Goal: Task Accomplishment & Management: Manage account settings

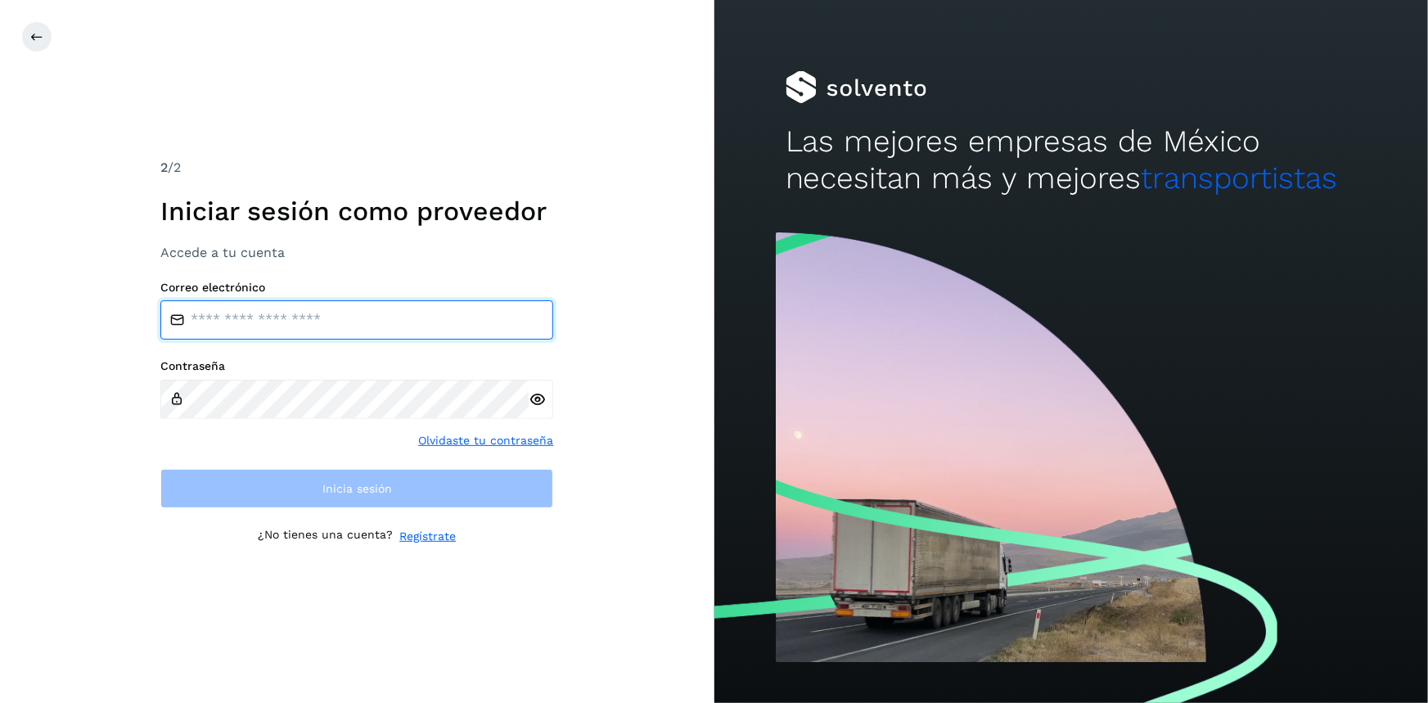
click at [313, 327] on input "email" at bounding box center [356, 319] width 393 height 39
type input "**********"
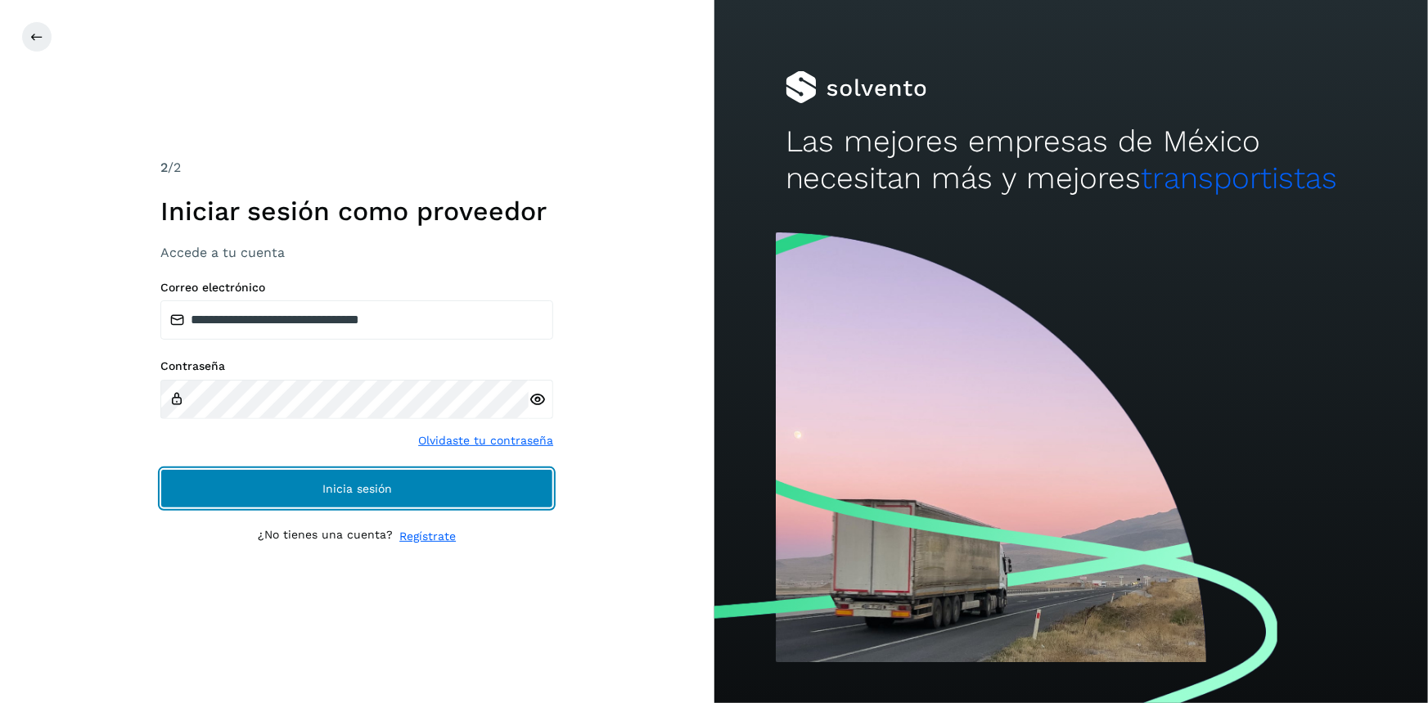
click at [327, 484] on span "Inicia sesión" at bounding box center [357, 488] width 70 height 11
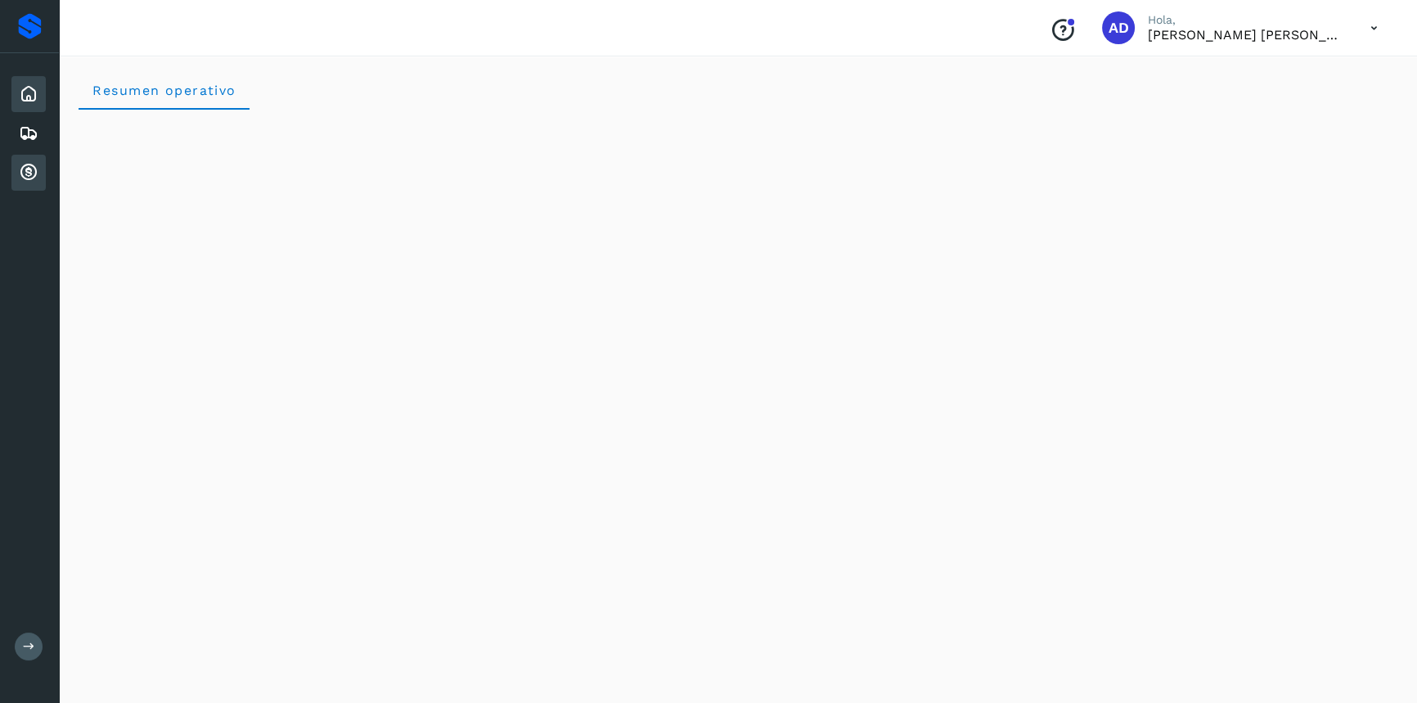
click at [30, 173] on icon at bounding box center [29, 173] width 20 height 20
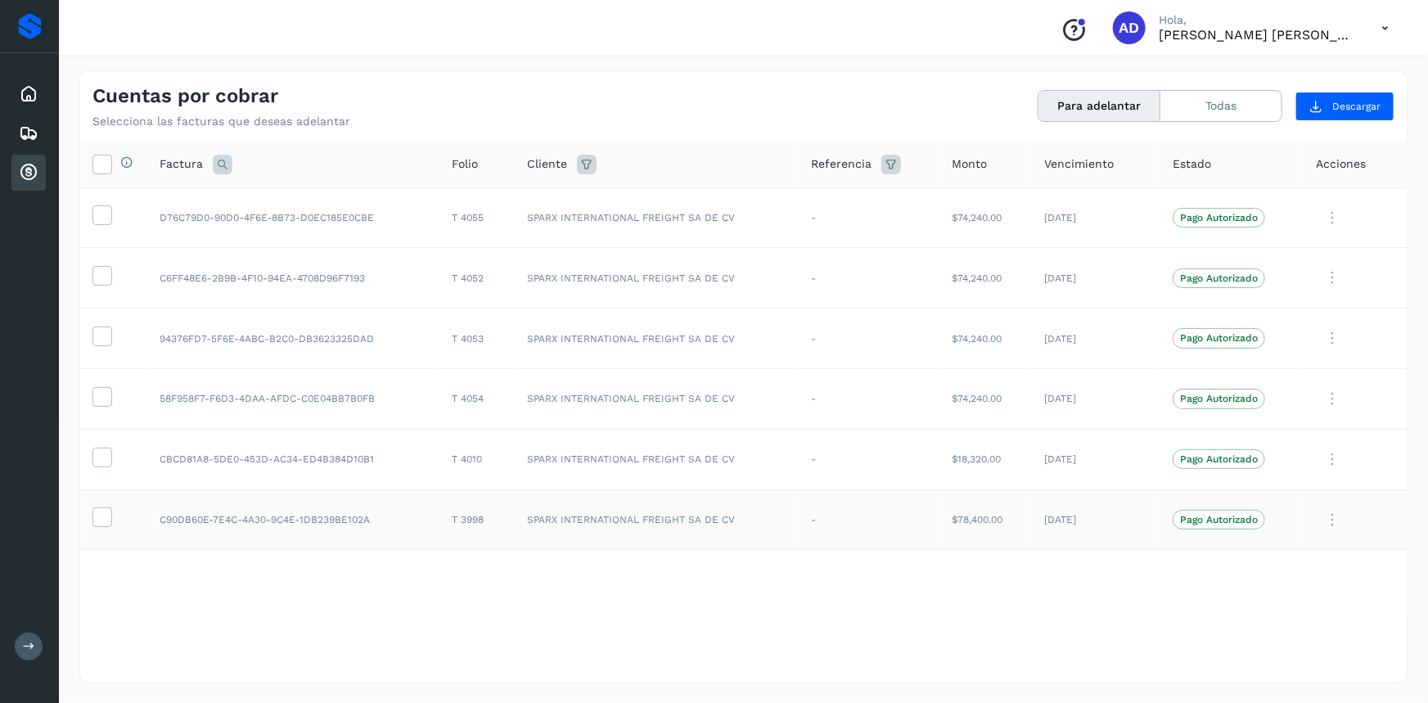
click at [939, 515] on td "$78,400.00" at bounding box center [984, 519] width 93 height 61
click at [795, 648] on div "Selecciona todas las facturas disponibles para adelanto Factura Folio Cliente R…" at bounding box center [743, 411] width 1328 height 539
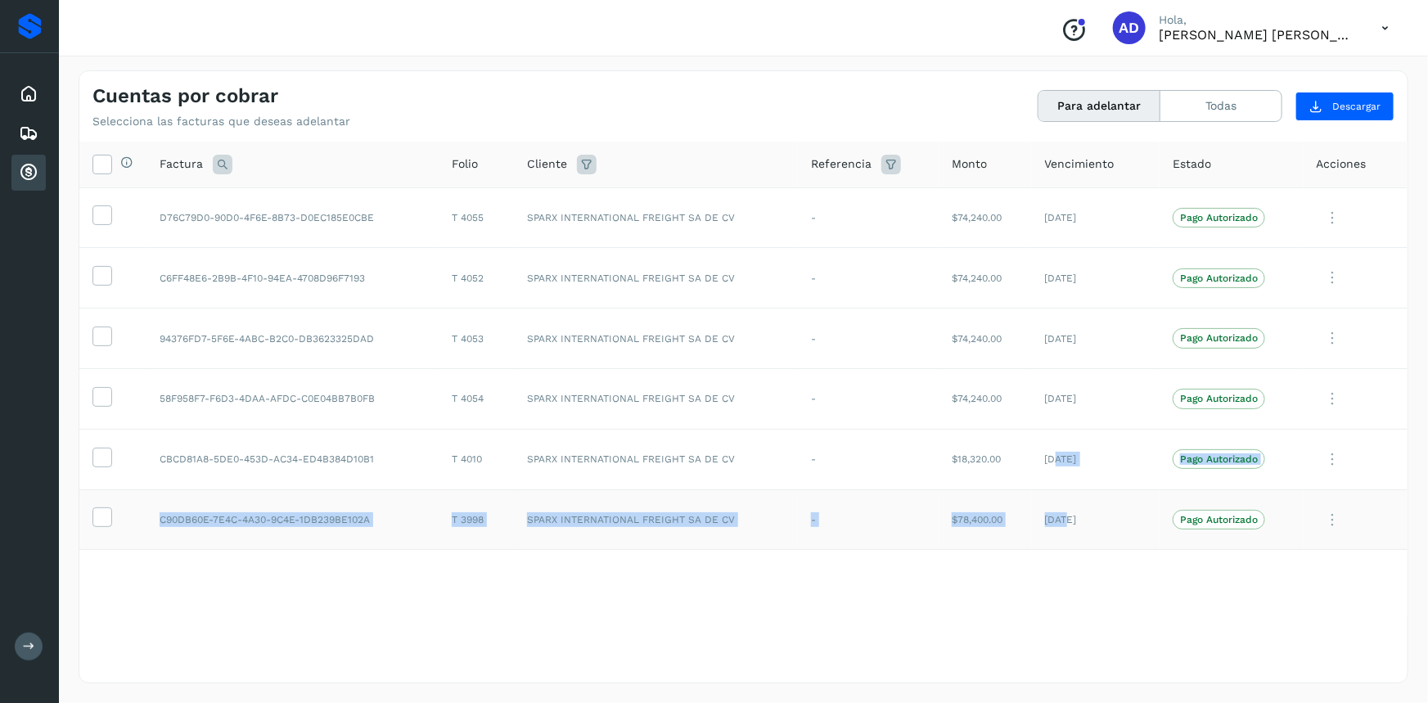
click at [1066, 529] on tbody "D76C79D0-90D0-4F6E-8B73-D0EC185E0CBE T 4055 SPARX INTERNATIONAL FREIGHT SA DE C…" at bounding box center [743, 368] width 1328 height 362
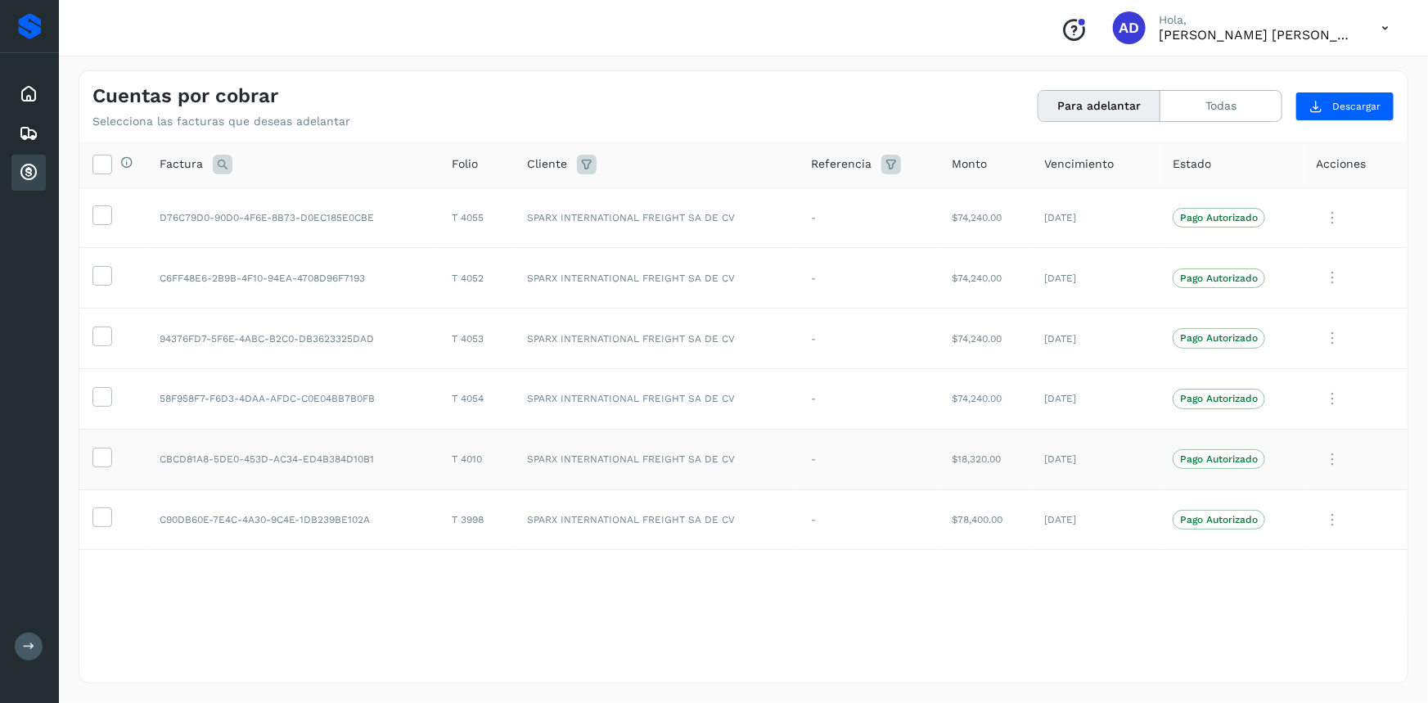
click at [1041, 456] on td "[DATE]" at bounding box center [1096, 459] width 128 height 61
click at [1356, 458] on div at bounding box center [1355, 460] width 78 height 34
click at [1334, 457] on icon at bounding box center [1332, 460] width 33 height 34
click at [1091, 624] on div at bounding box center [714, 351] width 1428 height 703
click at [1333, 518] on icon at bounding box center [1332, 520] width 33 height 34
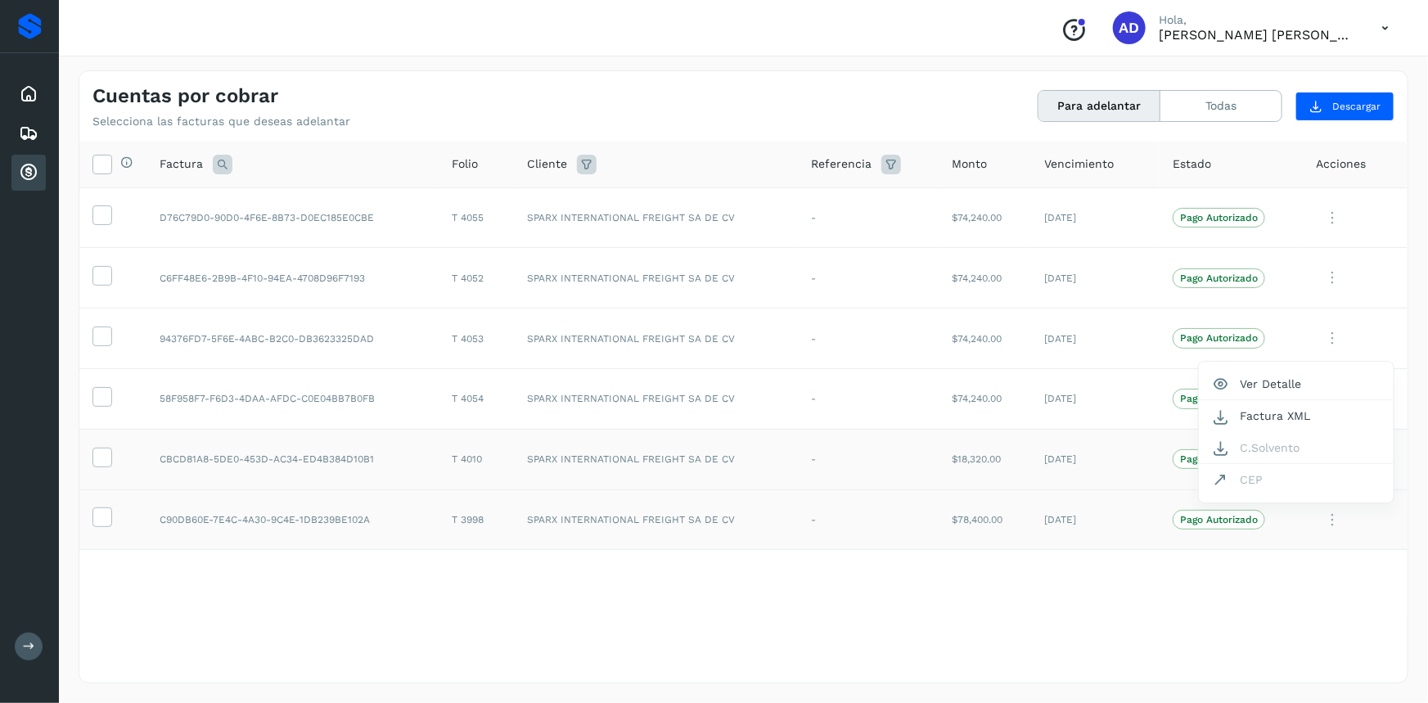
click at [1257, 565] on div at bounding box center [714, 351] width 1428 height 703
click at [1378, 20] on icon at bounding box center [1385, 28] width 34 height 34
click at [1296, 74] on div "Cerrar sesión" at bounding box center [1303, 73] width 195 height 31
